Goal: Transaction & Acquisition: Download file/media

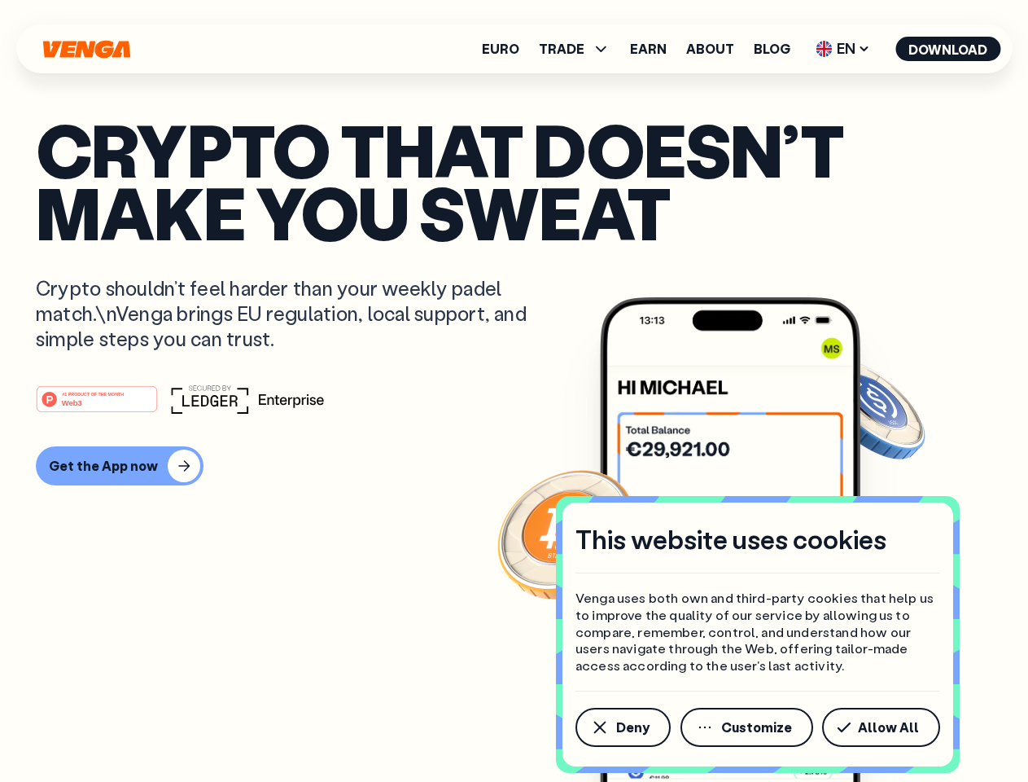
click at [514, 391] on div "#1 PRODUCT OF THE MONTH Web3" at bounding box center [514, 398] width 957 height 29
click at [622, 727] on span "Deny" at bounding box center [632, 727] width 33 height 13
click at [748, 727] on img at bounding box center [730, 570] width 261 height 546
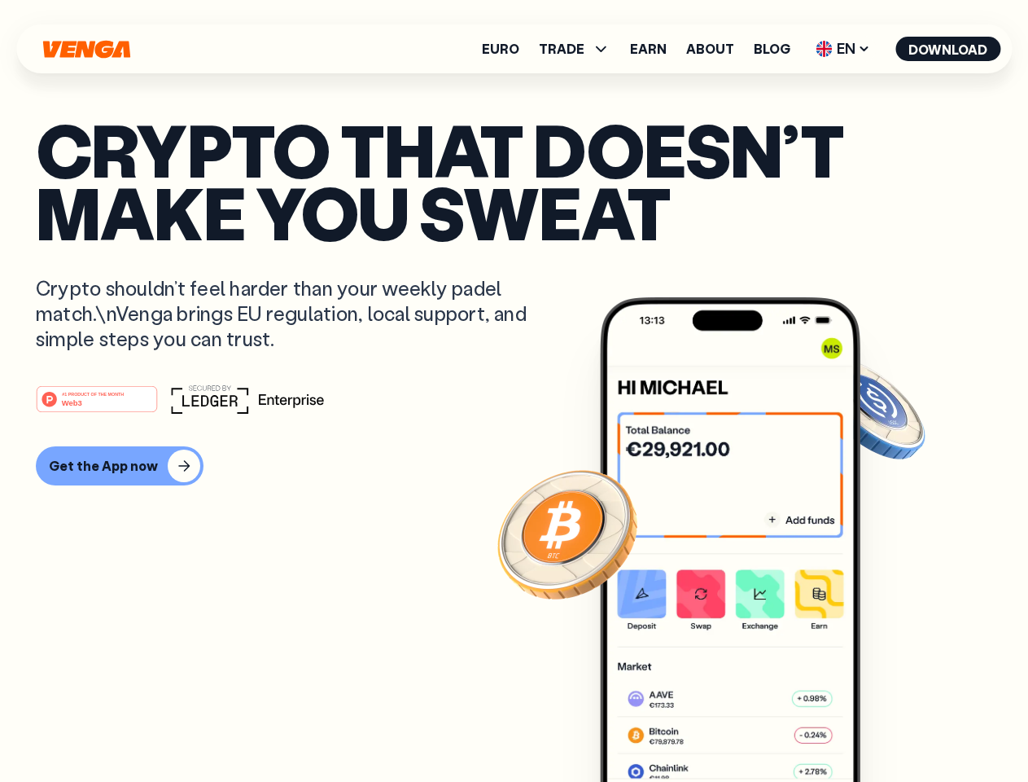
click at [884, 727] on article "Crypto that doesn’t make you sweat Crypto shouldn’t feel harder than your weekl…" at bounding box center [514, 423] width 957 height 611
click at [580, 49] on span "TRADE" at bounding box center [562, 48] width 46 height 13
click at [844, 49] on span "EN" at bounding box center [843, 49] width 66 height 26
click at [949, 49] on button "Download" at bounding box center [948, 49] width 105 height 24
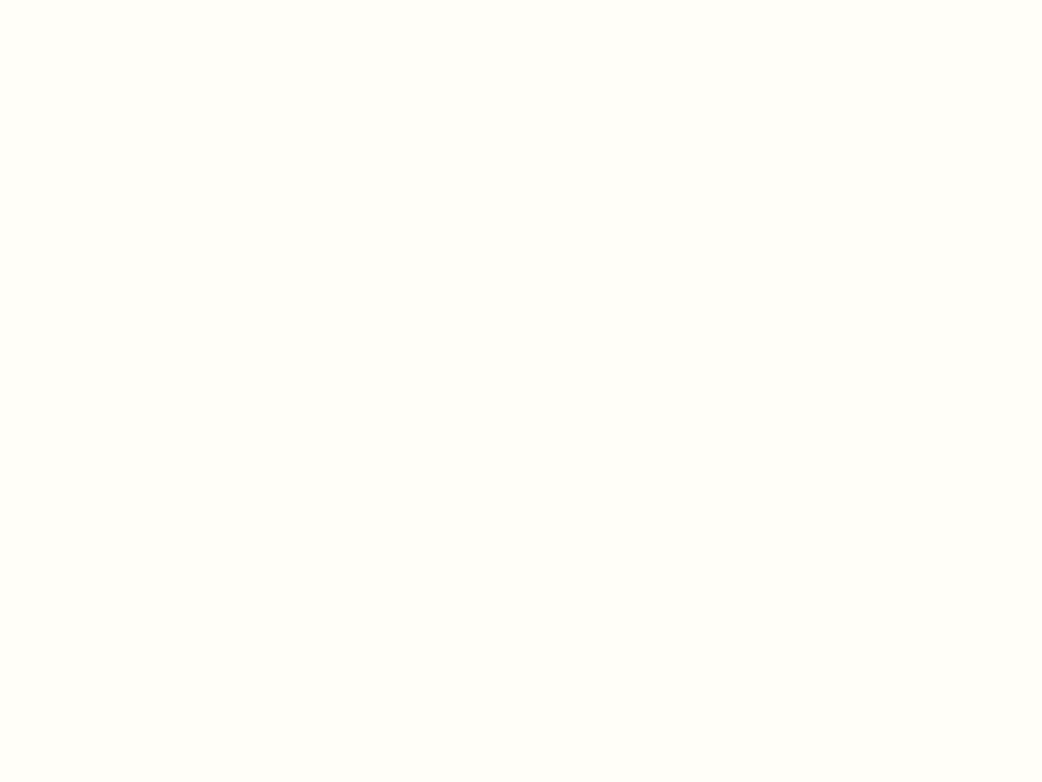
click at [514, 0] on html "This website uses cookies Venga uses both own and third-party cookies that help…" at bounding box center [521, 0] width 1042 height 0
click at [117, 0] on html "This website uses cookies Venga uses both own and third-party cookies that help…" at bounding box center [521, 0] width 1042 height 0
